Goal: Task Accomplishment & Management: Use online tool/utility

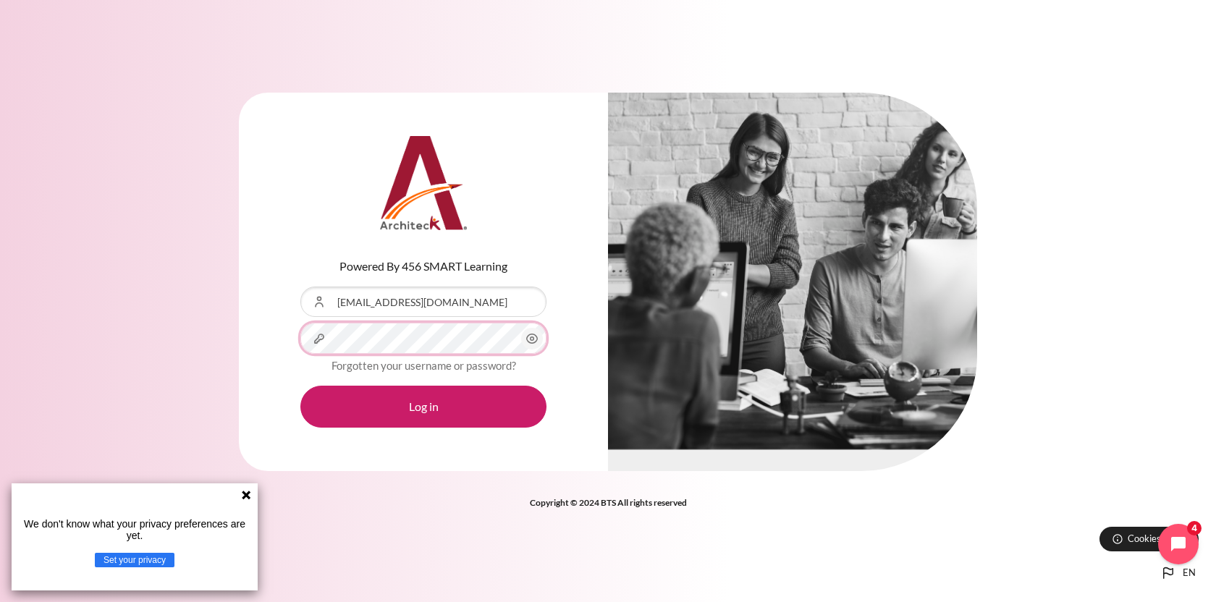
click at [300, 386] on button "Log in" at bounding box center [423, 407] width 246 height 42
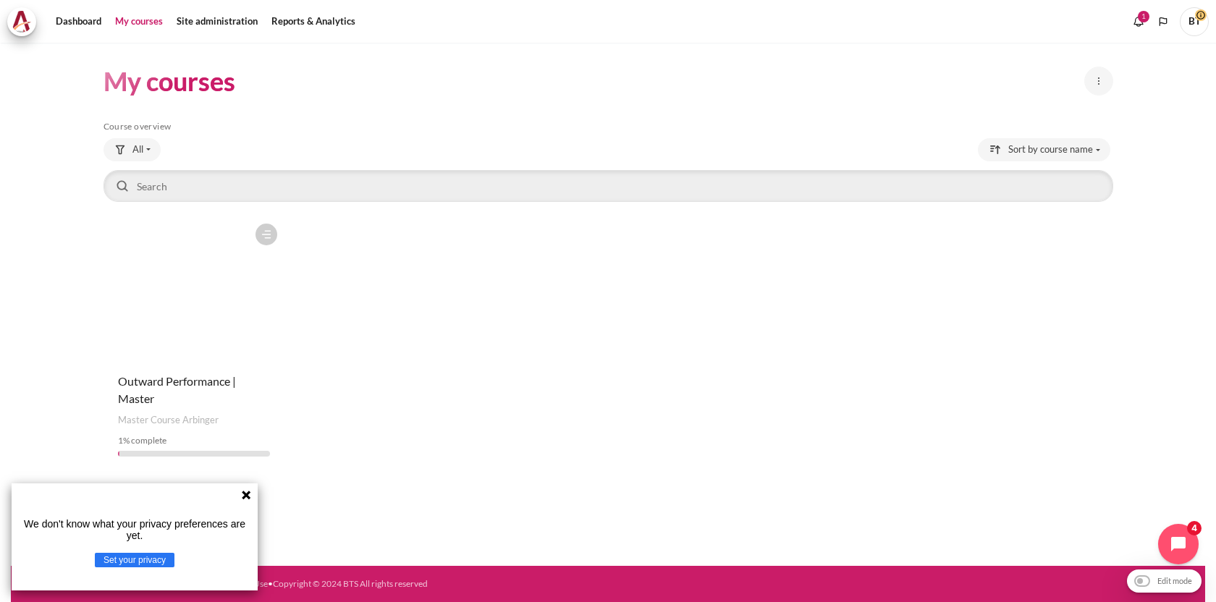
click at [249, 492] on icon at bounding box center [246, 495] width 9 height 9
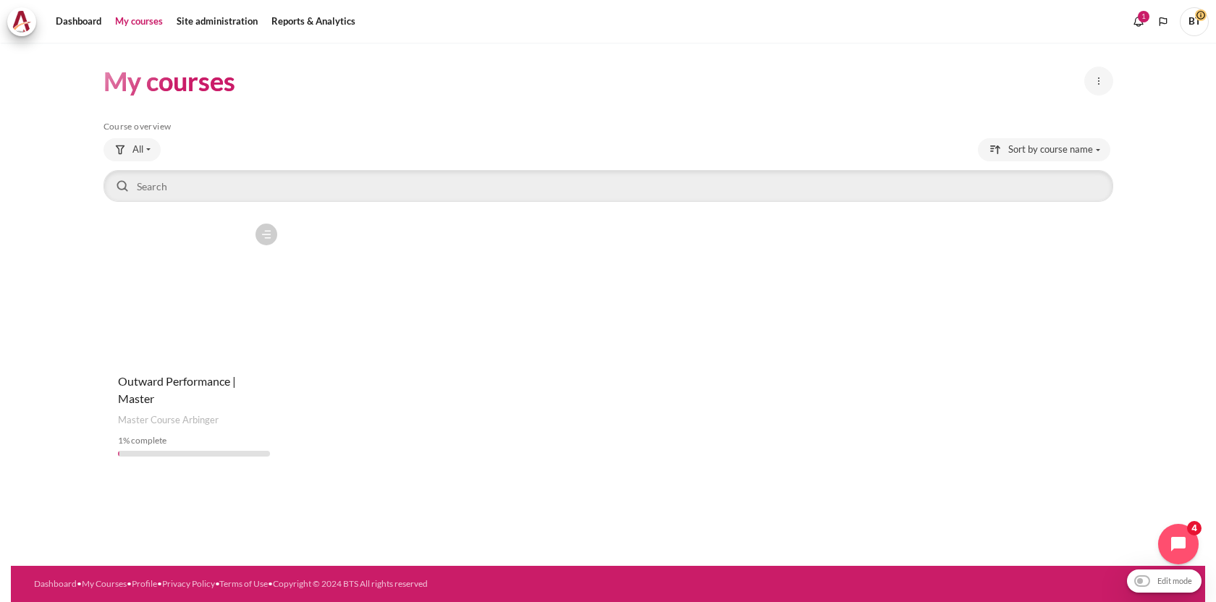
click at [230, 346] on figure "Content" at bounding box center [194, 288] width 181 height 145
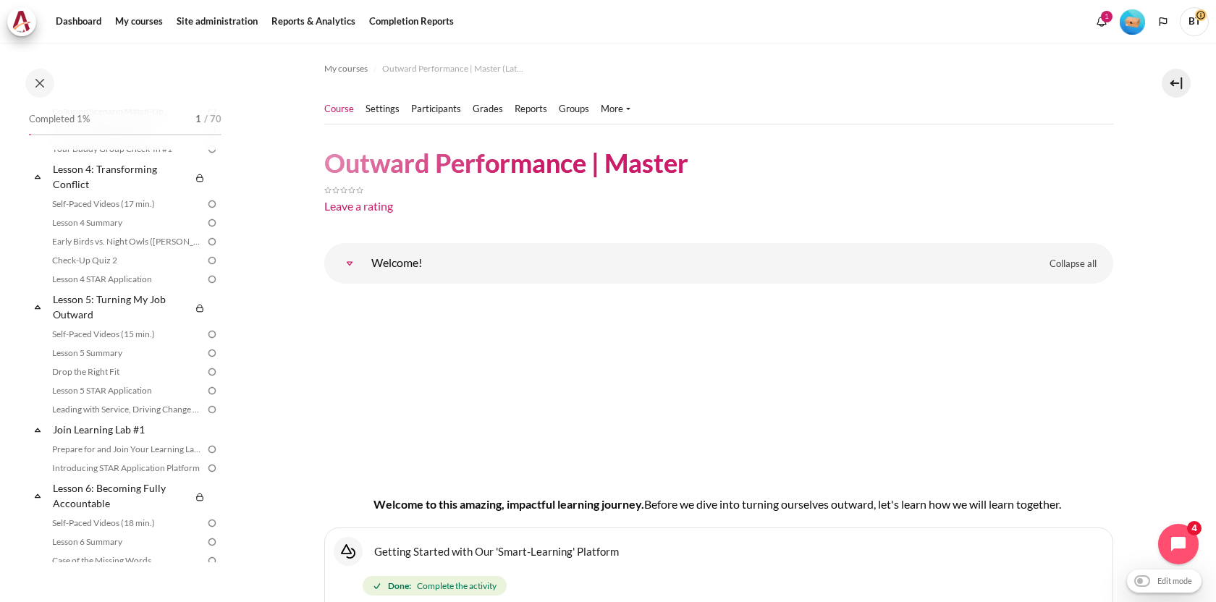
scroll to position [558, 0]
click at [143, 468] on link "Introducing STAR Application Platform" at bounding box center [127, 467] width 158 height 17
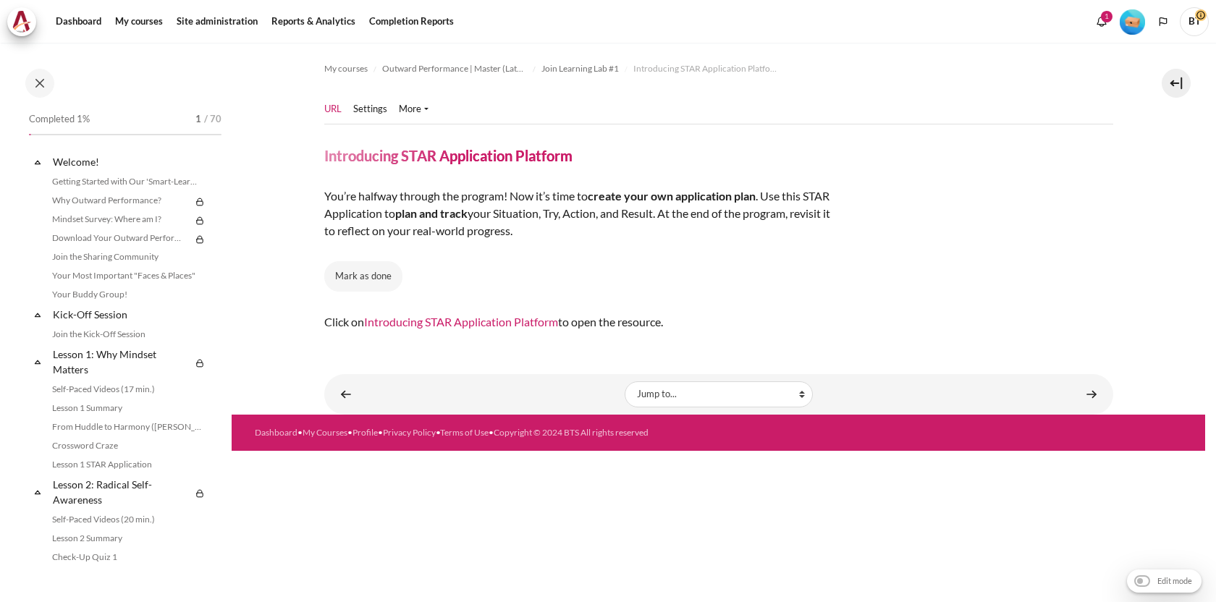
scroll to position [690, 0]
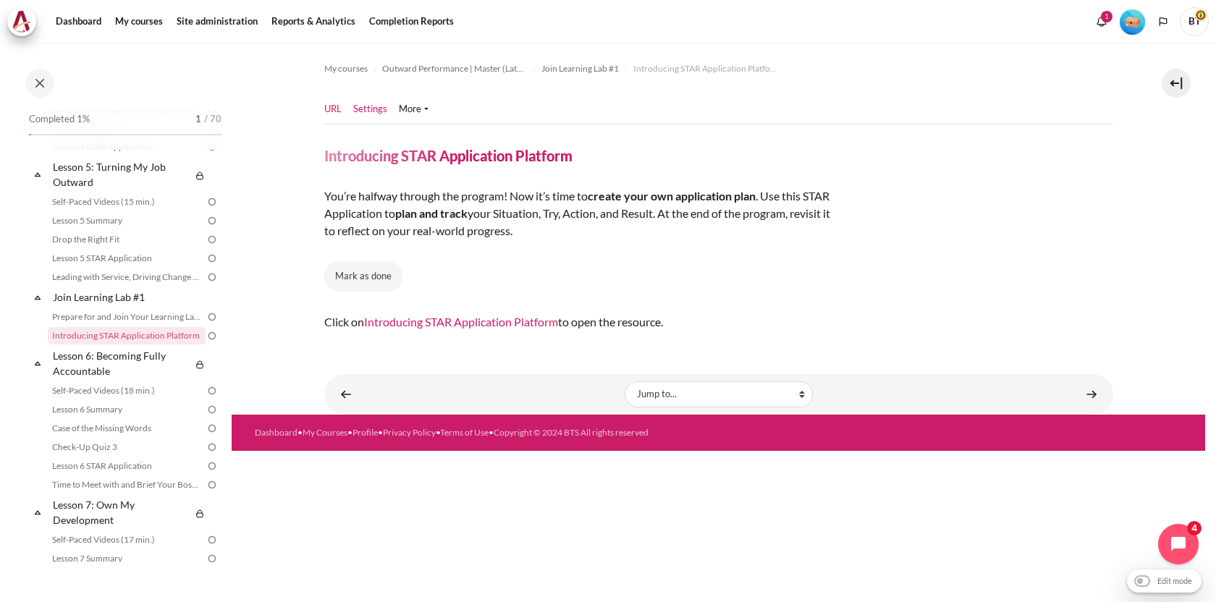
click at [371, 114] on link "Settings" at bounding box center [370, 109] width 34 height 14
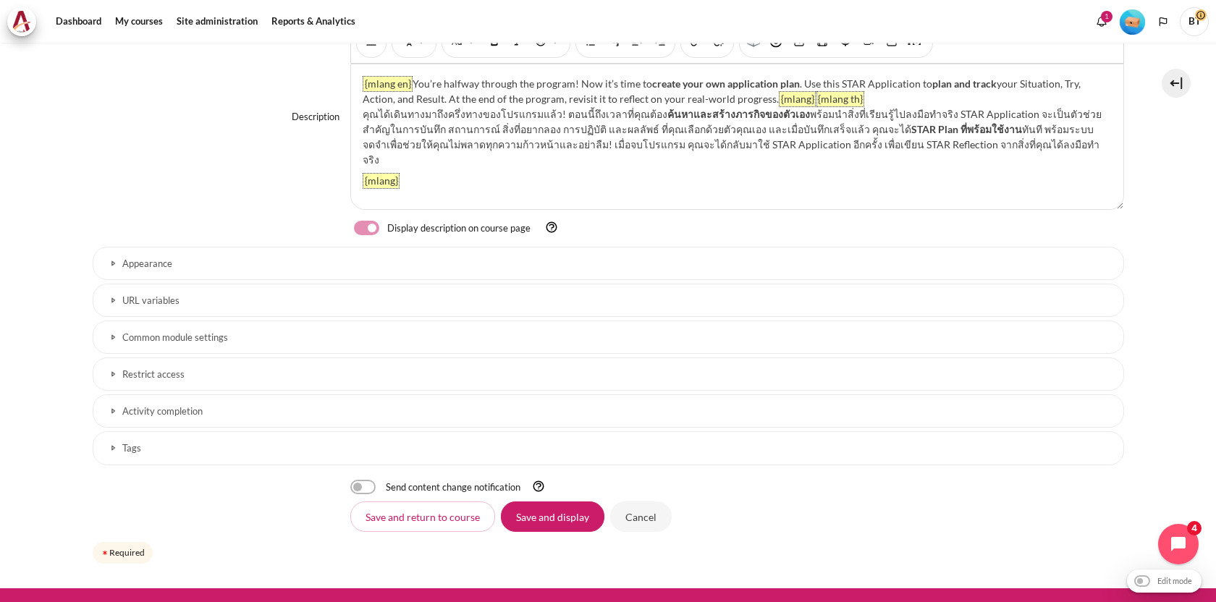
scroll to position [400, 0]
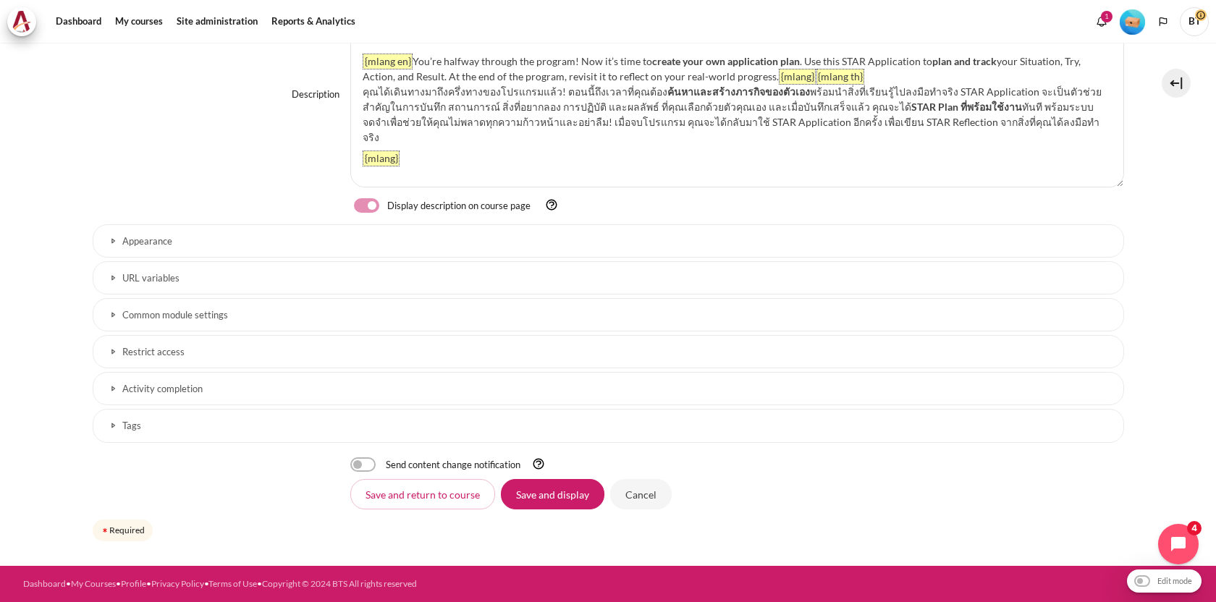
click at [195, 280] on h3 "URL variables" at bounding box center [608, 278] width 972 height 12
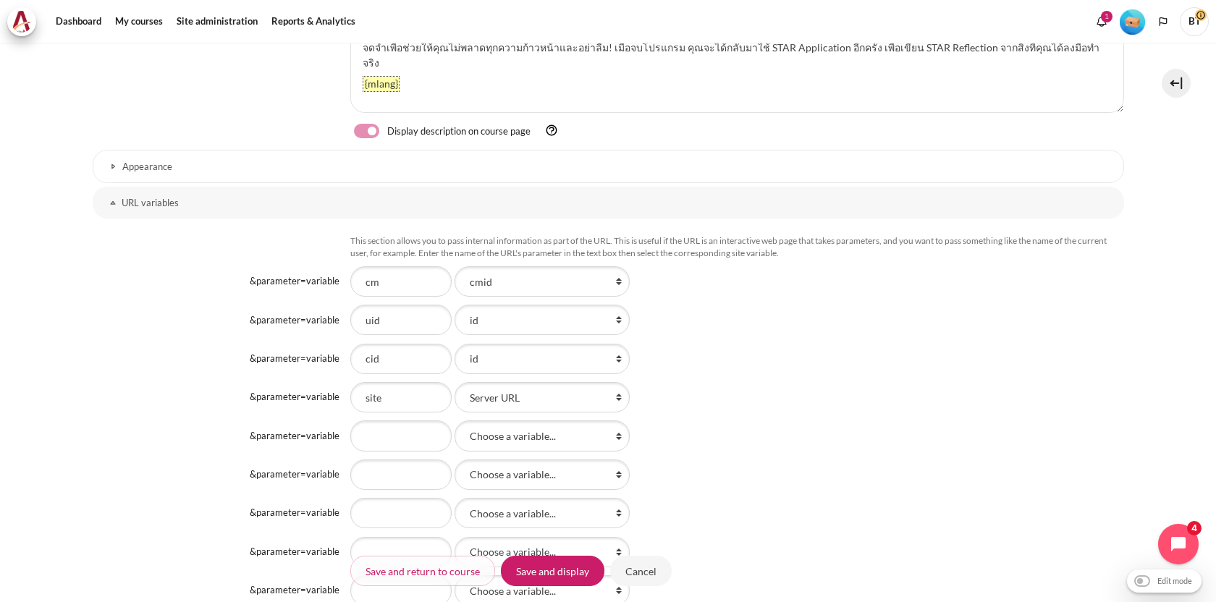
scroll to position [497, 0]
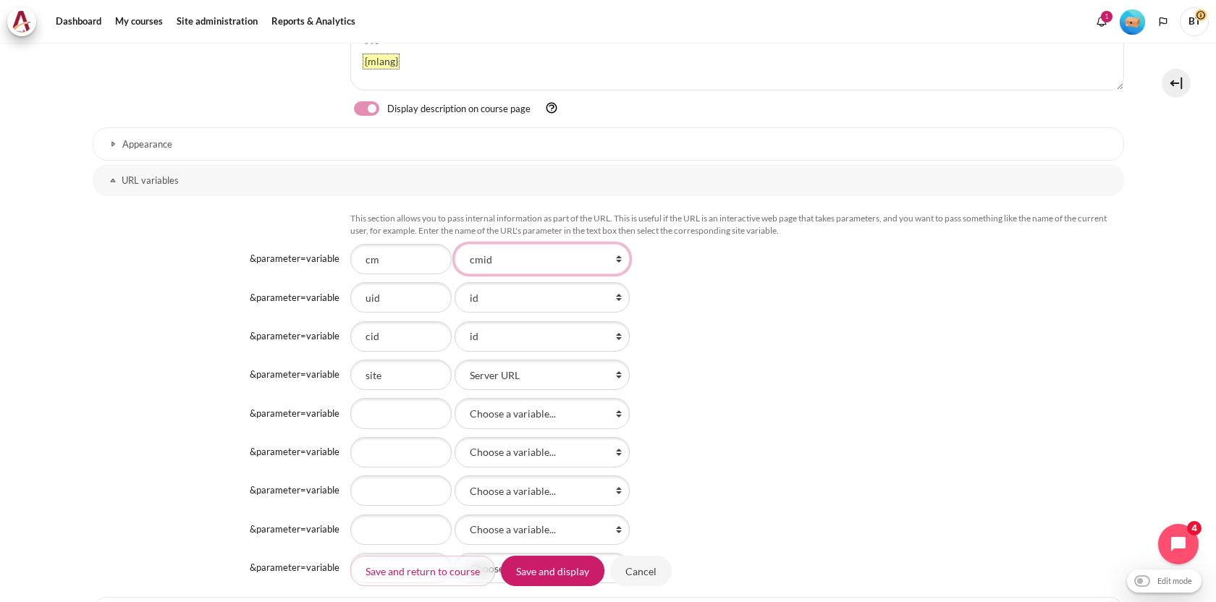
click at [523, 260] on select "Choose a variable... id Course full name Course short name Course ID number Sum…" at bounding box center [542, 259] width 175 height 30
click at [484, 293] on select "Choose a variable... id Course full name Course short name Course ID number Sum…" at bounding box center [542, 297] width 175 height 30
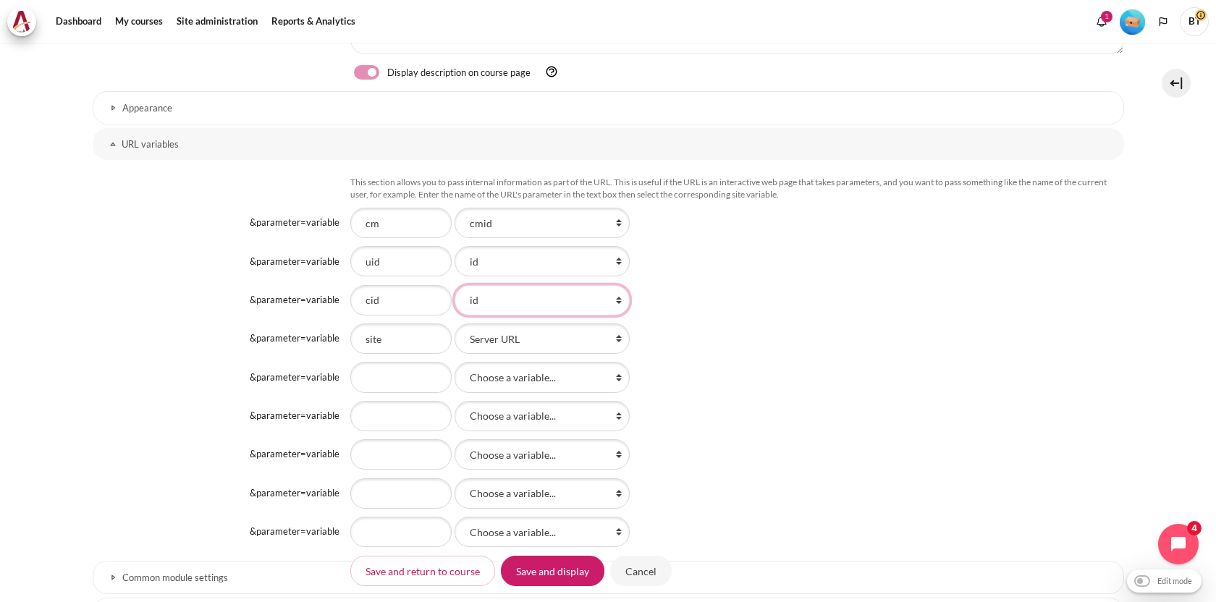
click at [492, 294] on select "Choose a variable... id Course full name Course short name Course ID number Sum…" at bounding box center [542, 300] width 175 height 30
click at [511, 332] on select "Choose a variable... id Course full name Course short name Course ID number Sum…" at bounding box center [542, 339] width 175 height 30
click at [180, 246] on div "&parameter=variable &amp;parameter=variable uid Choose a variable... id Course …" at bounding box center [609, 261] width 1032 height 33
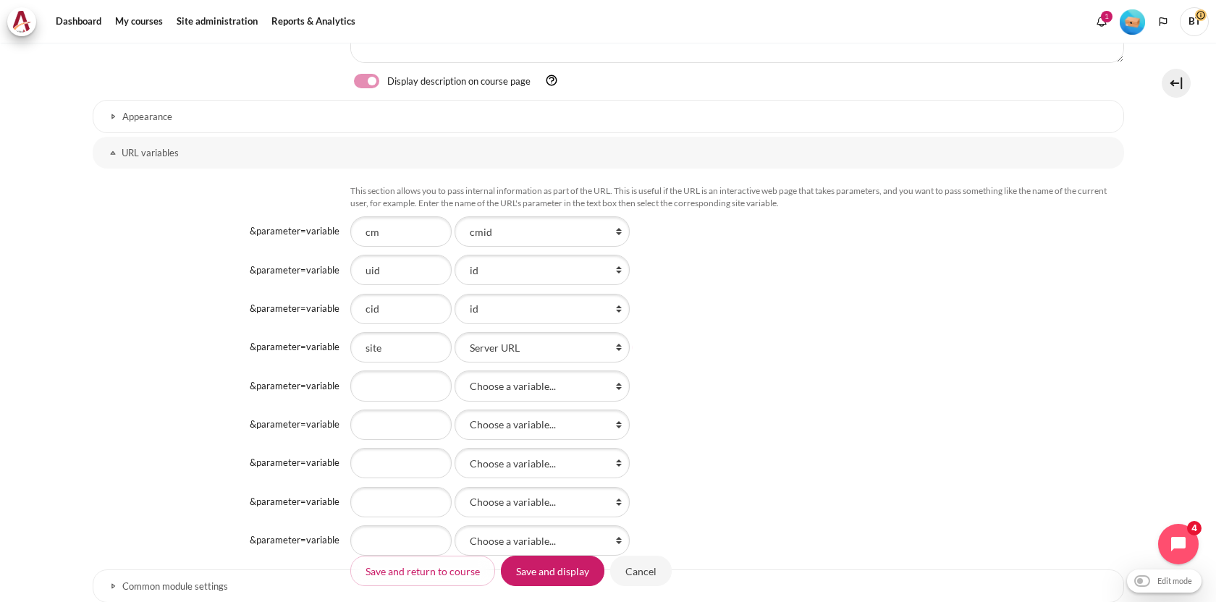
click at [172, 141] on link "URL variables" at bounding box center [609, 153] width 1032 height 32
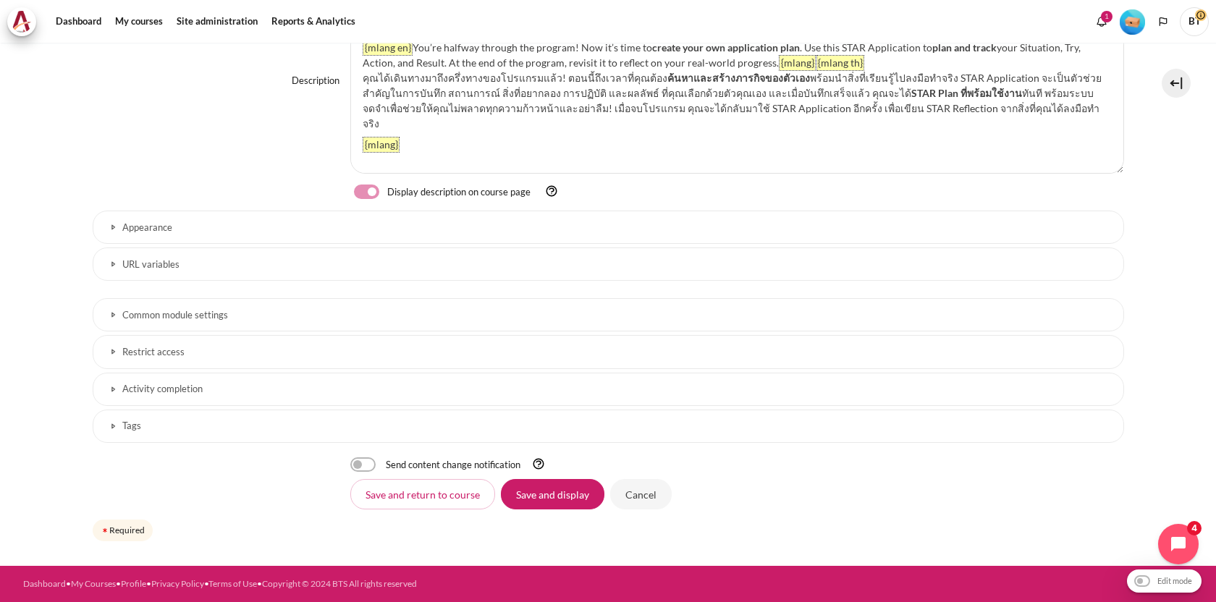
scroll to position [400, 0]
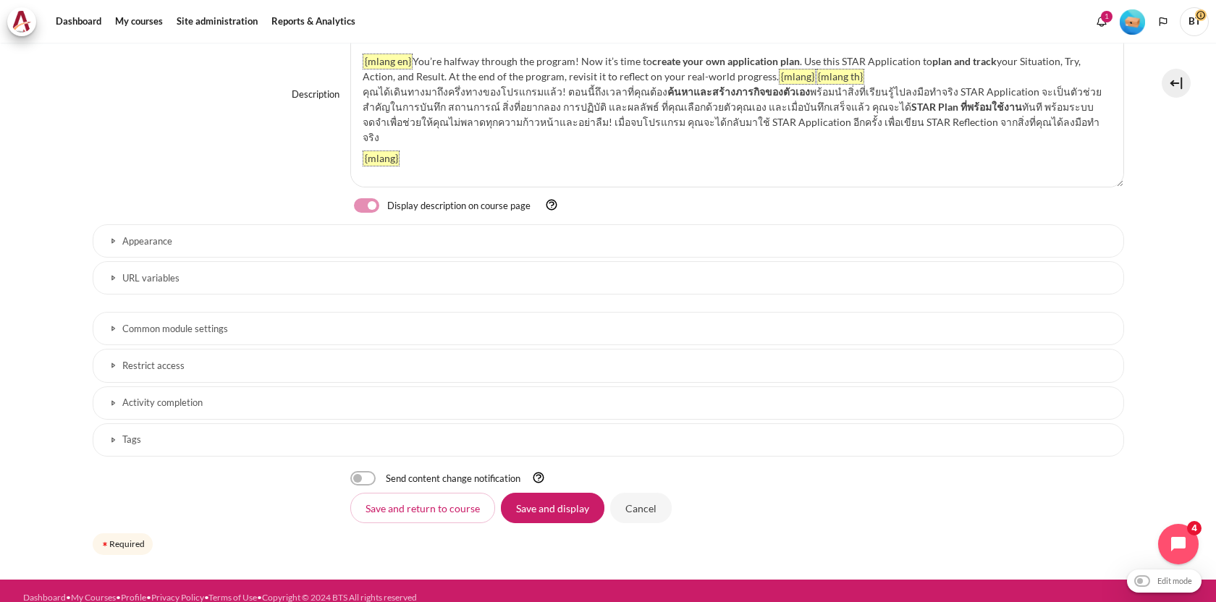
click at [173, 117] on div "Description Rich text editor {mlang en} You’re halfway through the program! Now…" at bounding box center [609, 94] width 1032 height 196
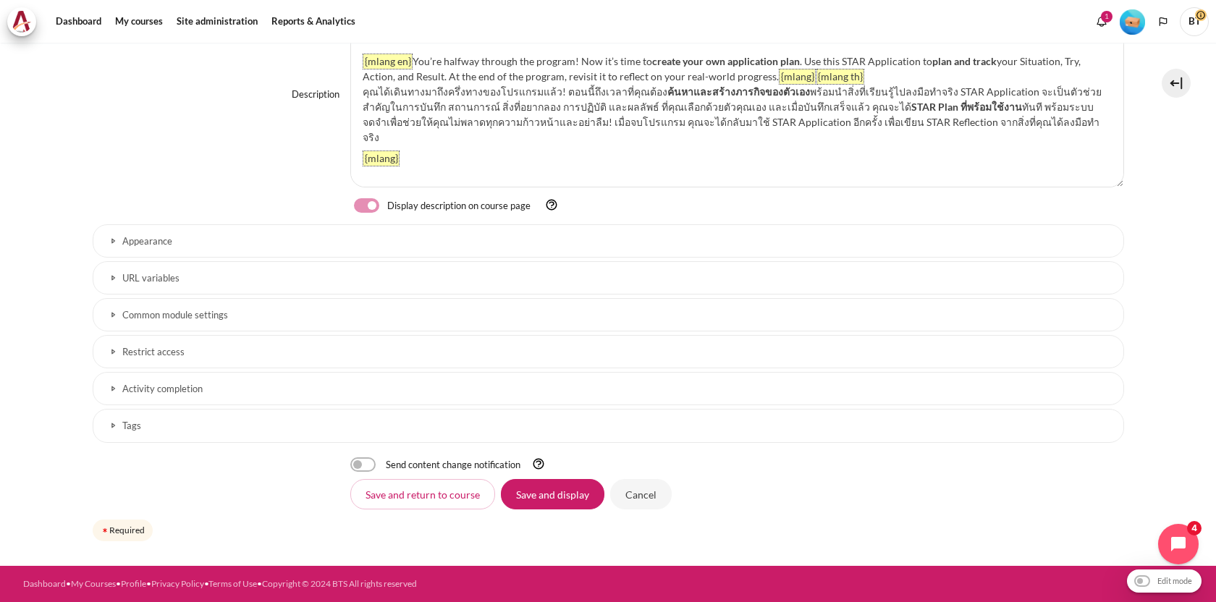
click at [168, 246] on h3 "Appearance" at bounding box center [608, 241] width 972 height 12
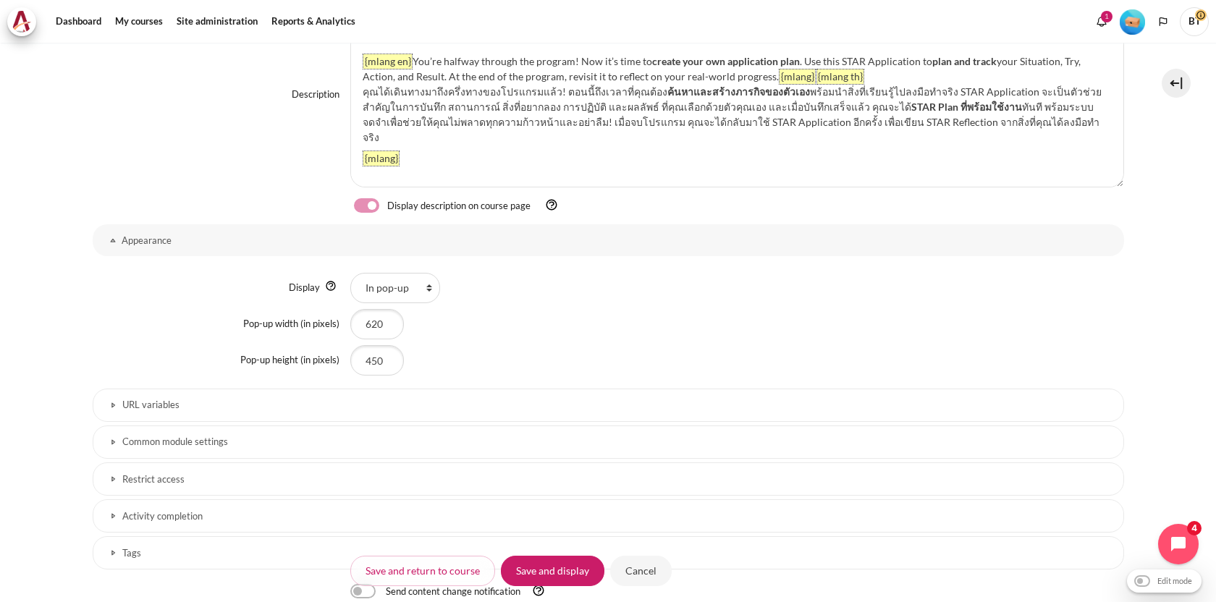
click at [278, 399] on h3 "URL variables" at bounding box center [608, 405] width 972 height 12
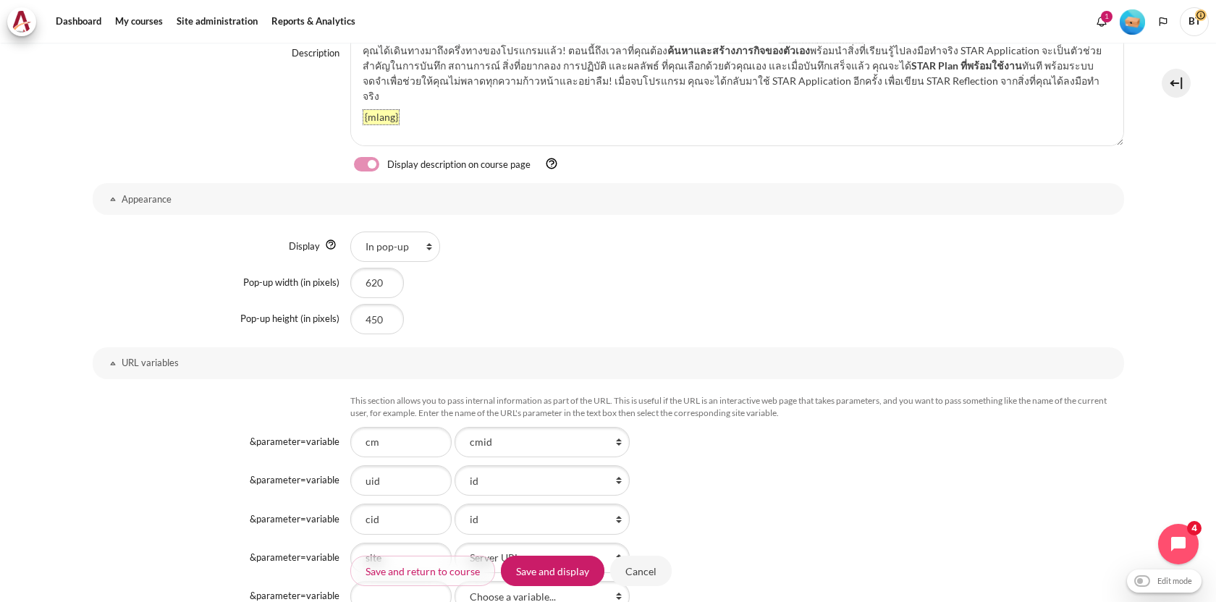
scroll to position [550, 0]
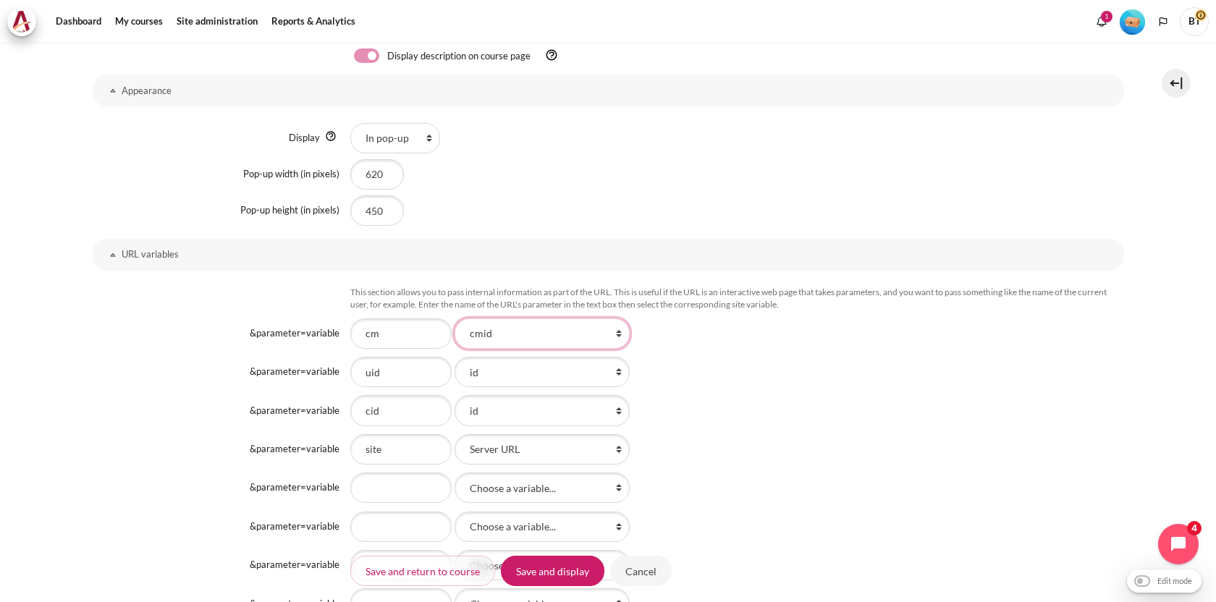
click at [488, 332] on select "Choose a variable... id Course full name Course short name Course ID number Sum…" at bounding box center [542, 334] width 175 height 30
click at [506, 371] on select "Choose a variable... id Course full name Course short name Course ID number Sum…" at bounding box center [542, 372] width 175 height 30
